Goal: Obtain resource: Obtain resource

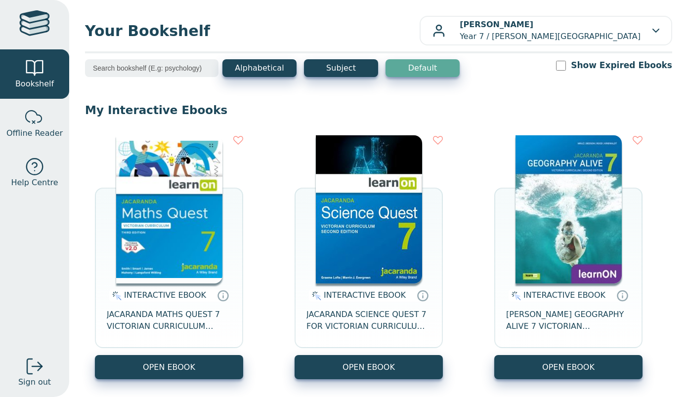
click at [161, 217] on img at bounding box center [169, 209] width 106 height 148
click at [195, 174] on img at bounding box center [169, 209] width 106 height 148
